Goal: Check status: Check status

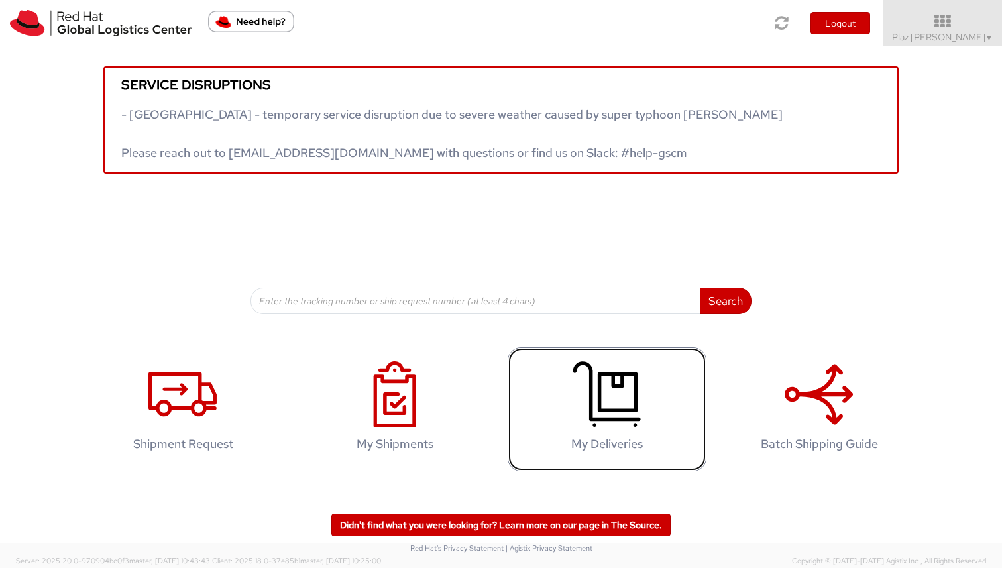
click at [633, 415] on icon at bounding box center [606, 394] width 68 height 66
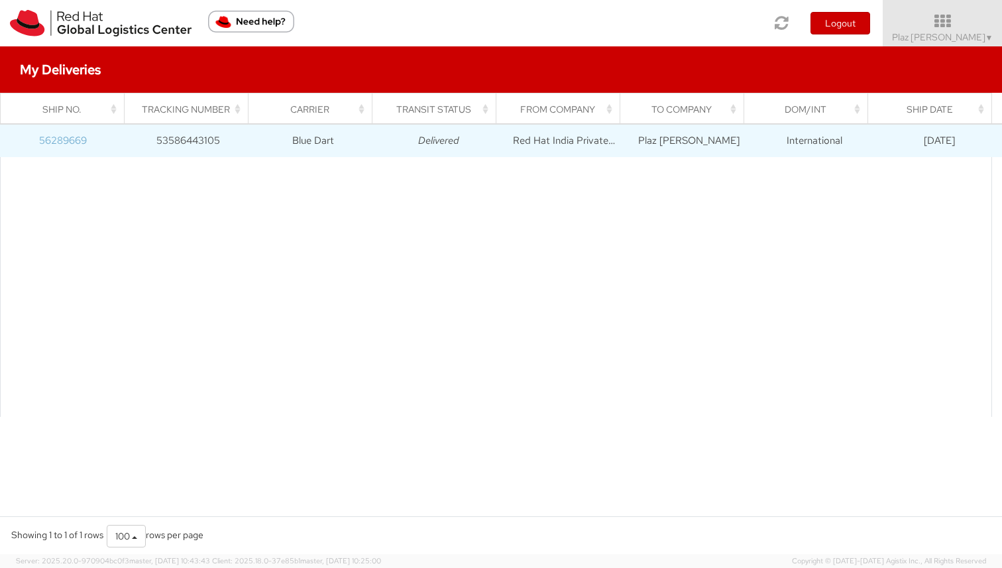
click at [76, 138] on link "56289669" at bounding box center [63, 140] width 48 height 13
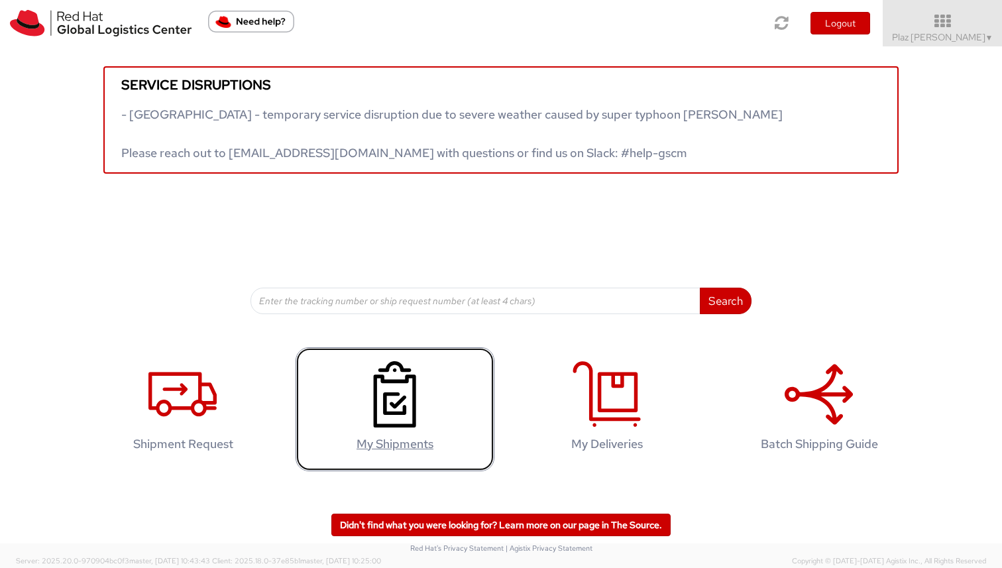
click at [378, 432] on link "My Shipments" at bounding box center [394, 409] width 199 height 124
